Goal: Task Accomplishment & Management: Use online tool/utility

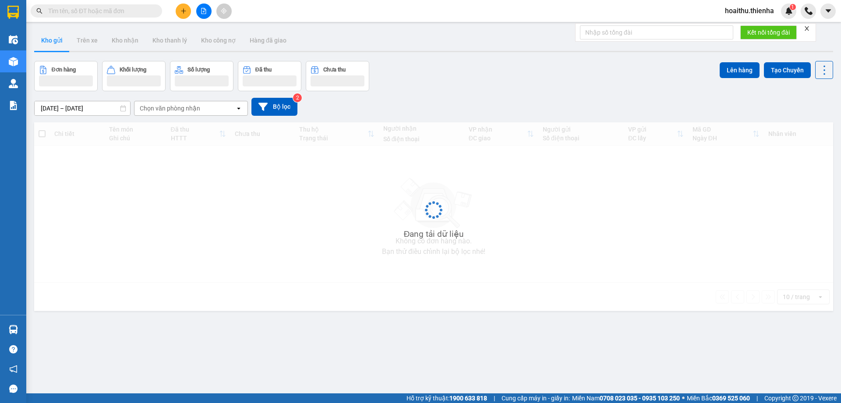
paste input "0358749789"
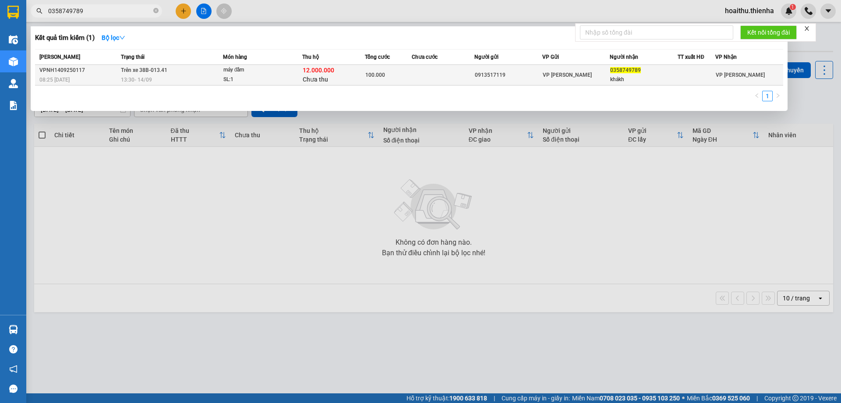
type input "0358749789"
click at [564, 75] on span "VP [PERSON_NAME]" at bounding box center [567, 75] width 49 height 6
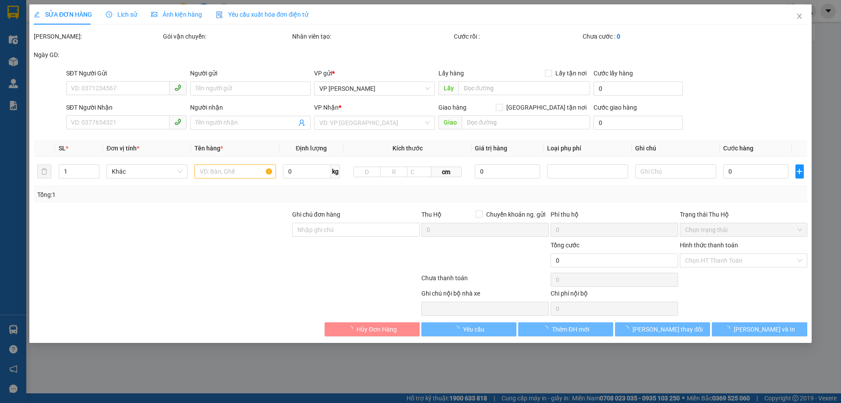
type input "0913517119"
type input "0358749789"
type input "khákh"
type input "100.000"
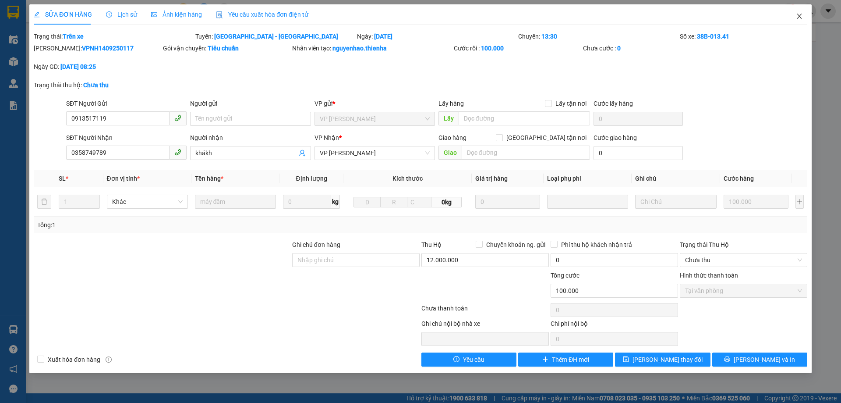
click at [803, 12] on span "Close" at bounding box center [799, 16] width 25 height 25
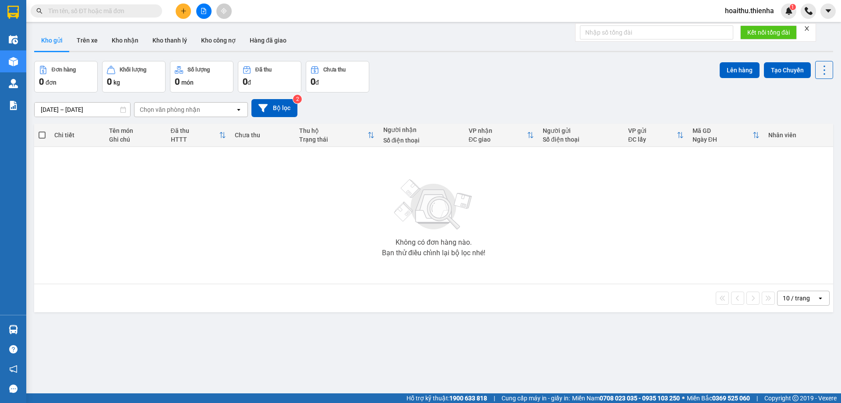
paste input "0358749789"
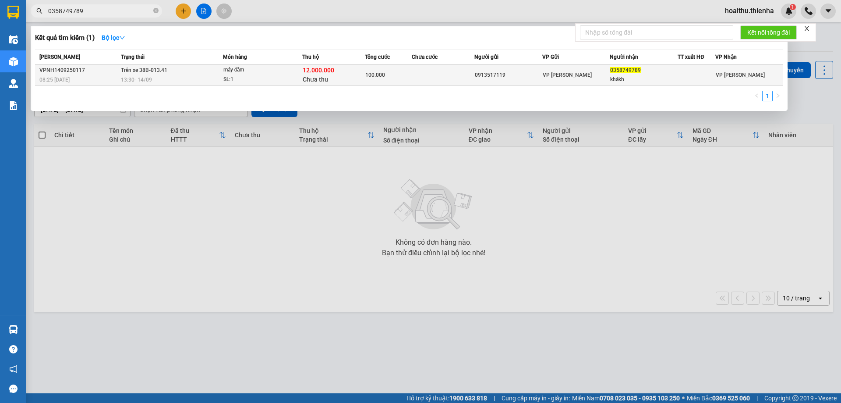
type input "0358749789"
click at [435, 80] on td at bounding box center [443, 75] width 63 height 21
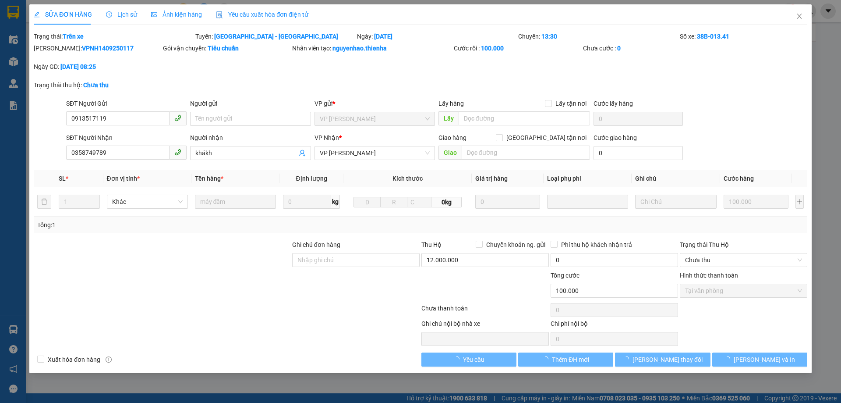
type input "0913517119"
type input "0358749789"
type input "khákh"
type input "100.000"
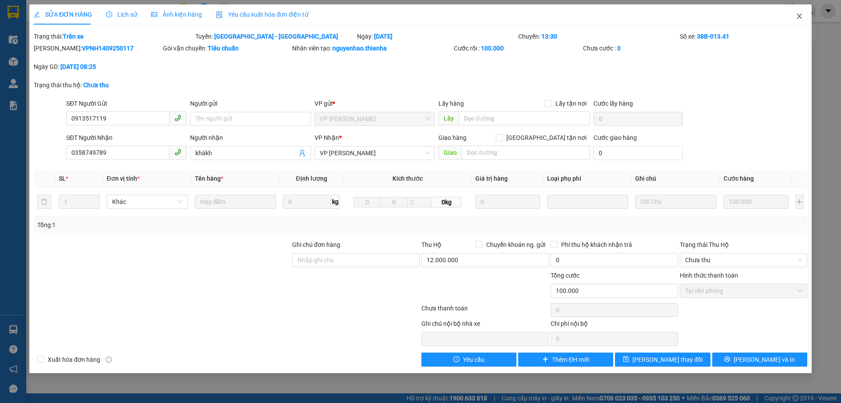
click at [797, 18] on icon "close" at bounding box center [799, 16] width 7 height 7
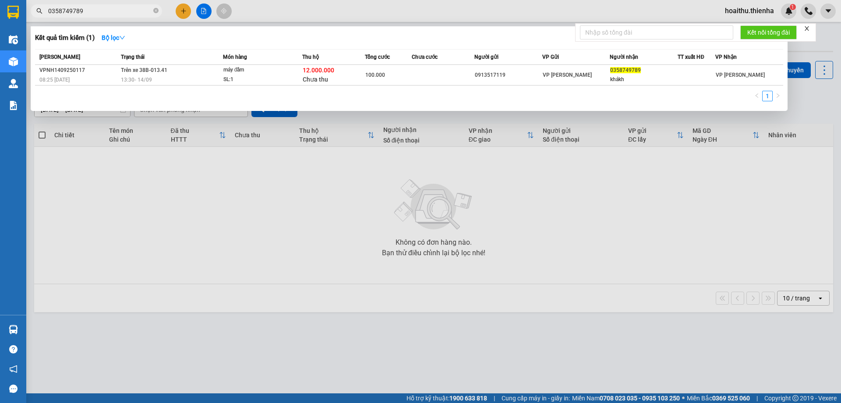
click at [109, 10] on input "0358749789" at bounding box center [99, 11] width 103 height 10
